Goal: Task Accomplishment & Management: Manage account settings

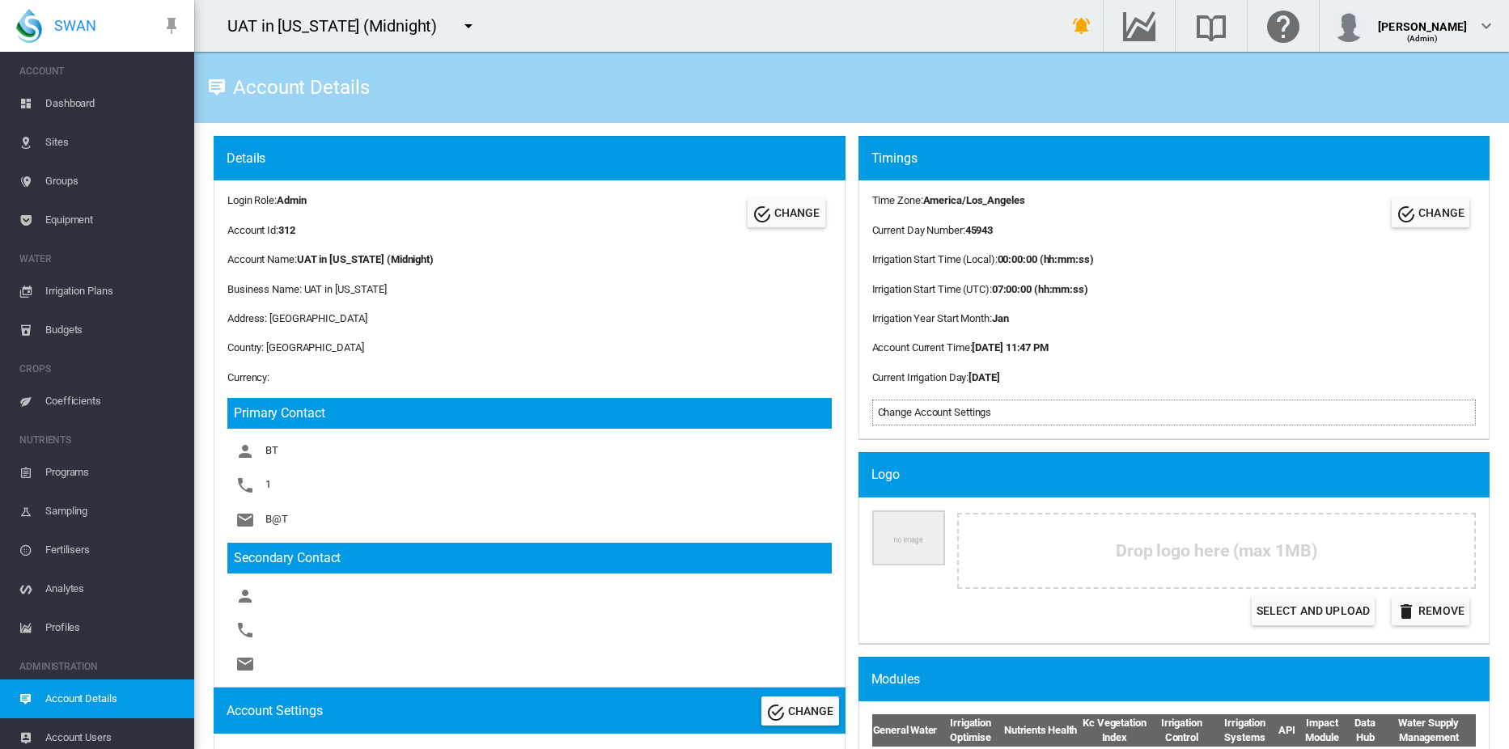
scroll to position [8, 0]
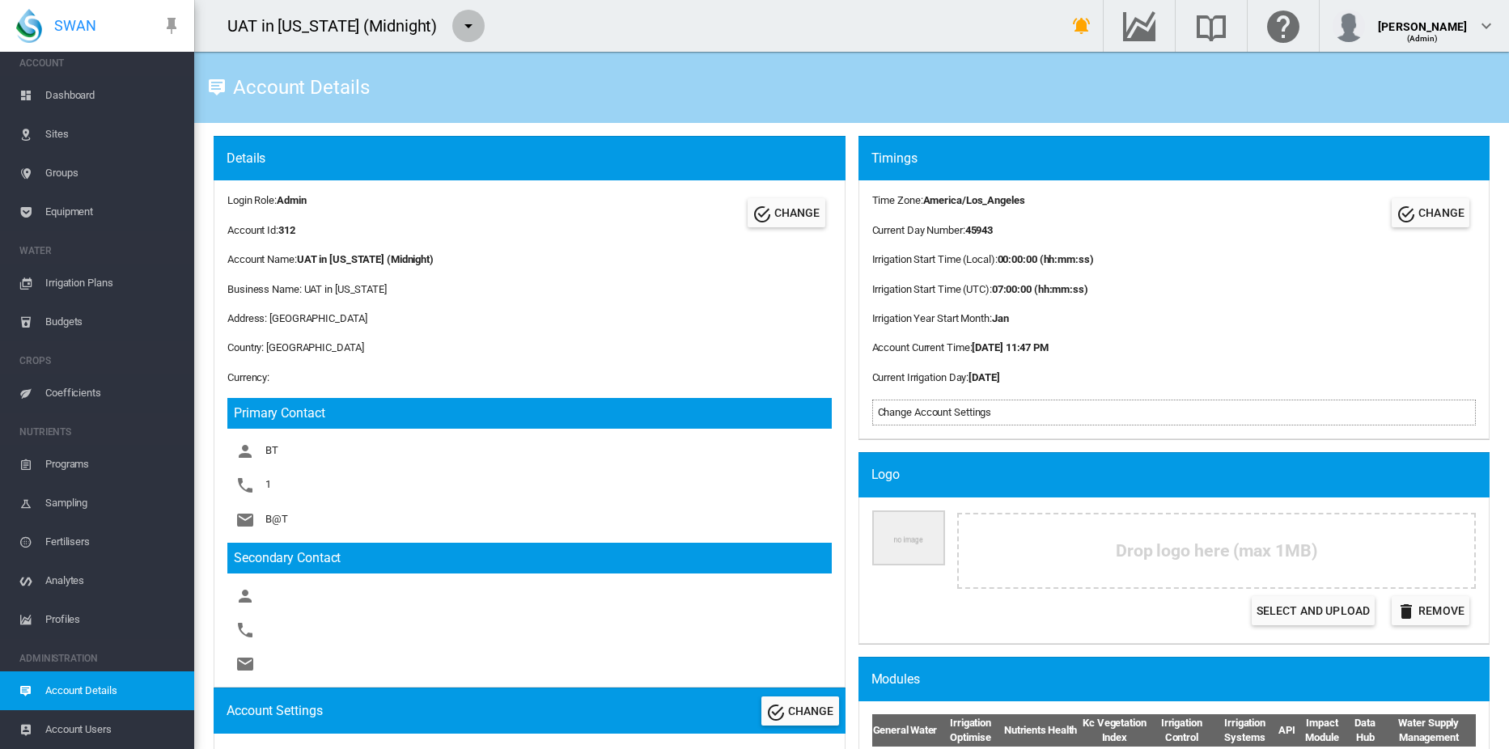
click at [459, 25] on md-icon "icon-menu-down" at bounding box center [468, 25] width 19 height 19
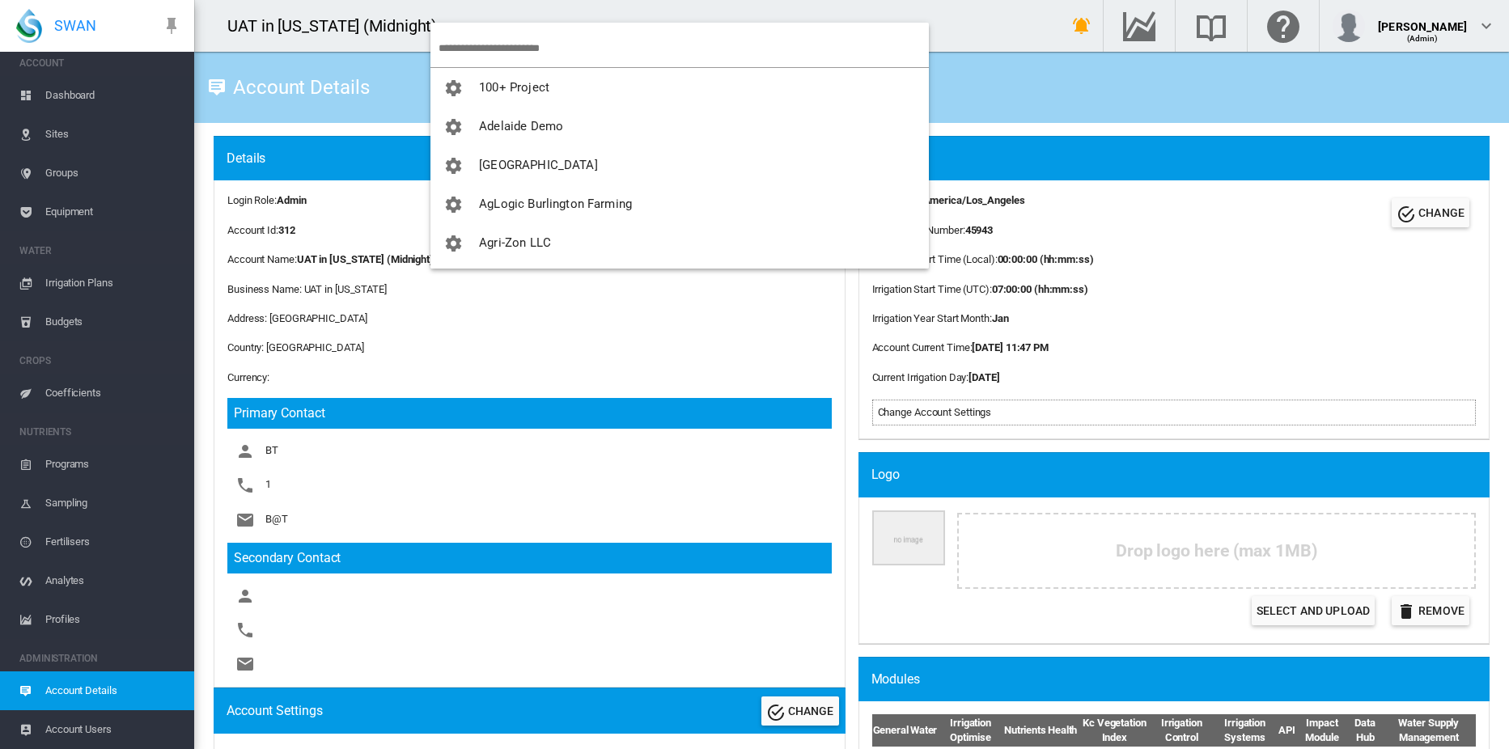
click at [522, 47] on input "search" at bounding box center [684, 48] width 490 height 38
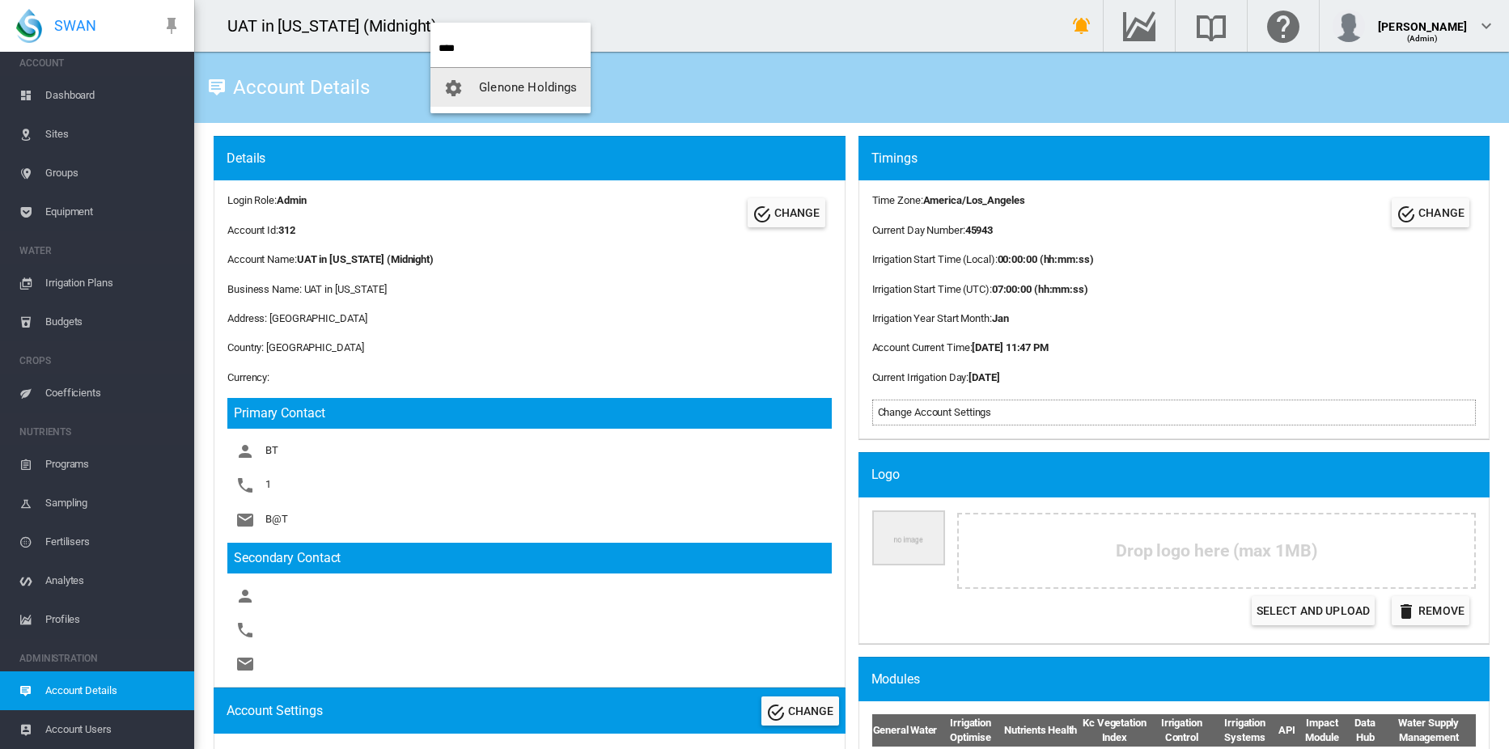
type input "****"
click at [522, 87] on span "Glenone Holdings" at bounding box center [528, 87] width 98 height 15
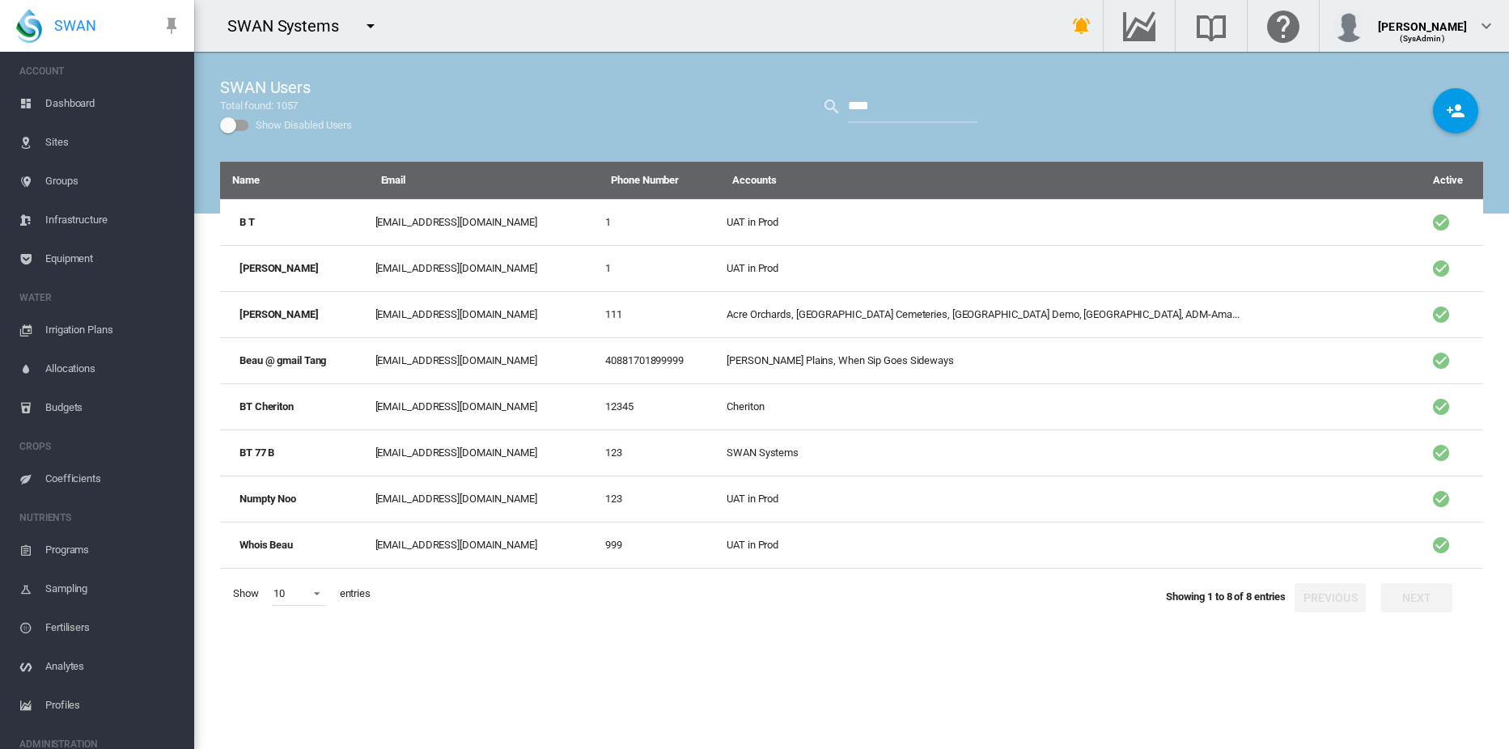
scroll to position [241, 0]
